Goal: Information Seeking & Learning: Learn about a topic

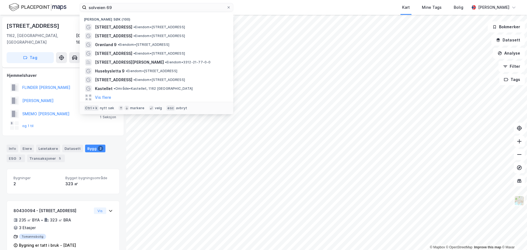
click at [117, 7] on input "solveien 69" at bounding box center [157, 7] width 140 height 8
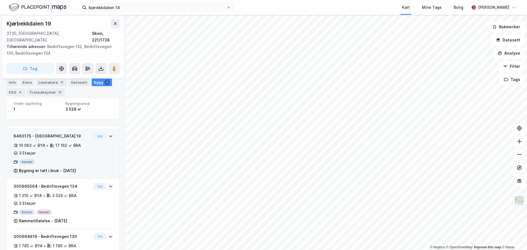
scroll to position [123, 0]
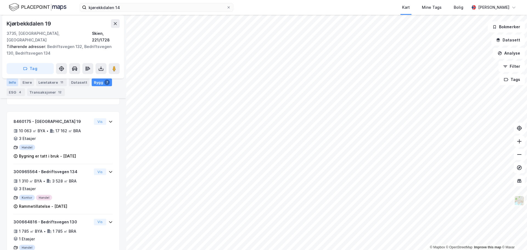
click at [11, 83] on div "Info" at bounding box center [13, 83] width 12 height 8
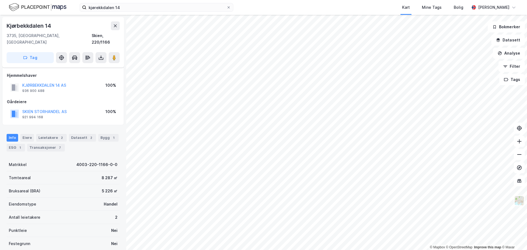
scroll to position [2, 0]
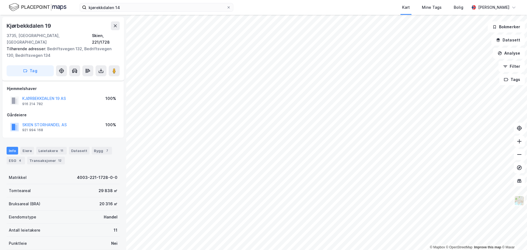
scroll to position [2, 0]
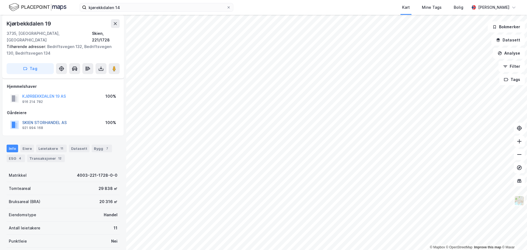
click at [0, 0] on button "SKIEN STORHANDEL AS" at bounding box center [0, 0] width 0 height 0
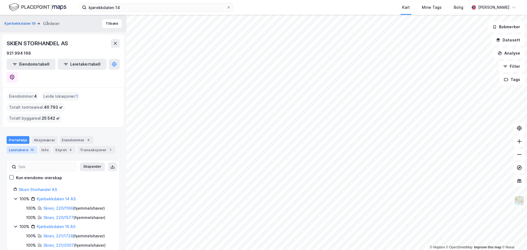
click at [20, 146] on div "Leietakere 13" at bounding box center [22, 150] width 30 height 8
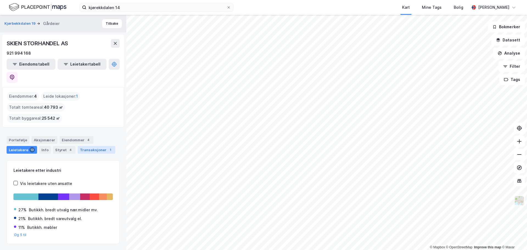
click at [88, 146] on div "Transaksjoner 1" at bounding box center [97, 150] width 38 height 8
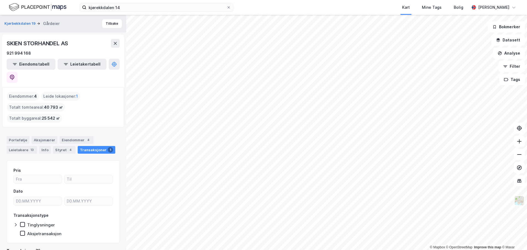
scroll to position [60, 0]
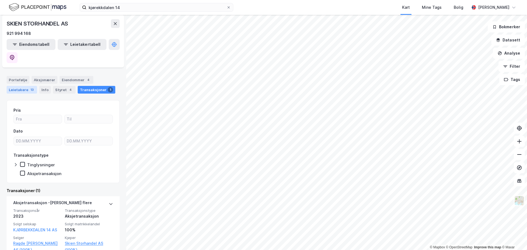
click at [22, 86] on div "Leietakere 13" at bounding box center [22, 90] width 30 height 8
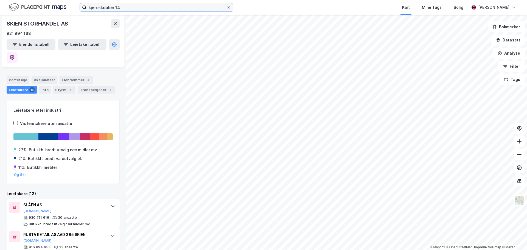
click at [101, 9] on input "kjørekkdalen 14" at bounding box center [157, 7] width 140 height 8
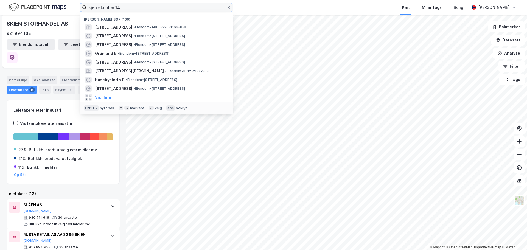
click at [101, 9] on input "kjørekkdalen 14" at bounding box center [157, 7] width 140 height 8
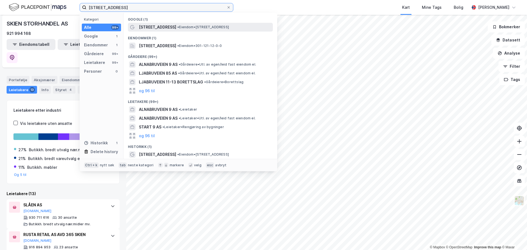
type input "[STREET_ADDRESS]"
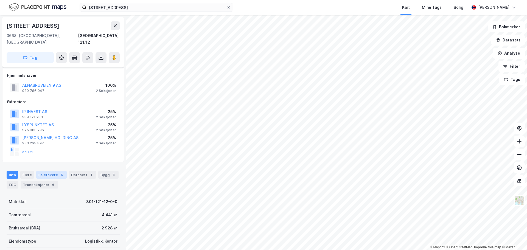
click at [54, 171] on div "Leietakere 5" at bounding box center [51, 175] width 30 height 8
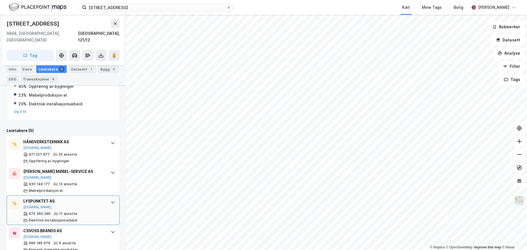
scroll to position [161, 0]
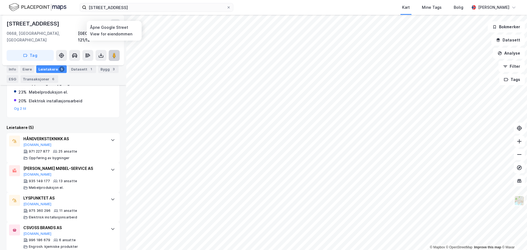
click at [116, 53] on image at bounding box center [114, 55] width 3 height 5
